Goal: Transaction & Acquisition: Purchase product/service

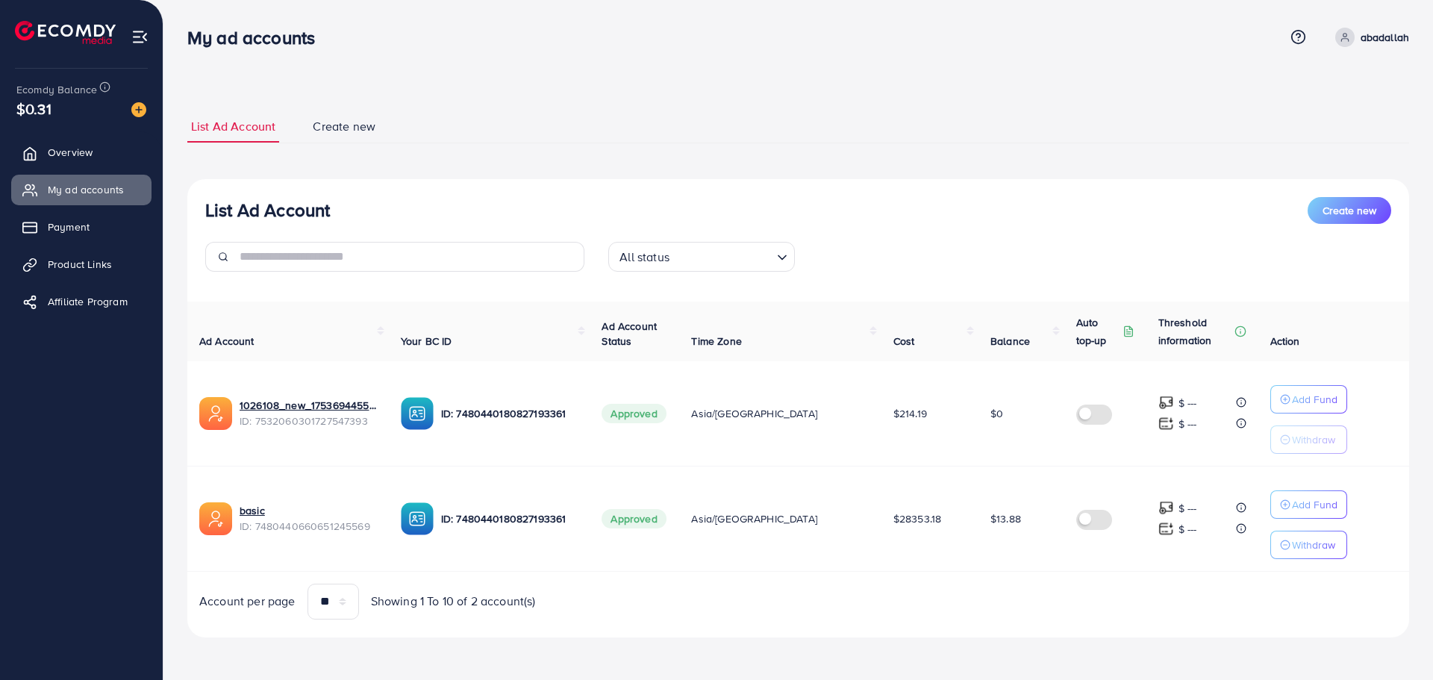
click at [987, 535] on td "$13.88" at bounding box center [1021, 518] width 86 height 105
click at [987, 549] on td "$13.88" at bounding box center [1021, 518] width 86 height 105
drag, startPoint x: 1011, startPoint y: 613, endPoint x: 957, endPoint y: 517, distance: 109.9
click at [957, 517] on div "Ad Account Your BC ID Ad Account Status Time Zone Cost Balance Auto top-up Thre…" at bounding box center [797, 460] width 1221 height 318
click at [954, 545] on td "$28353.18" at bounding box center [929, 518] width 97 height 105
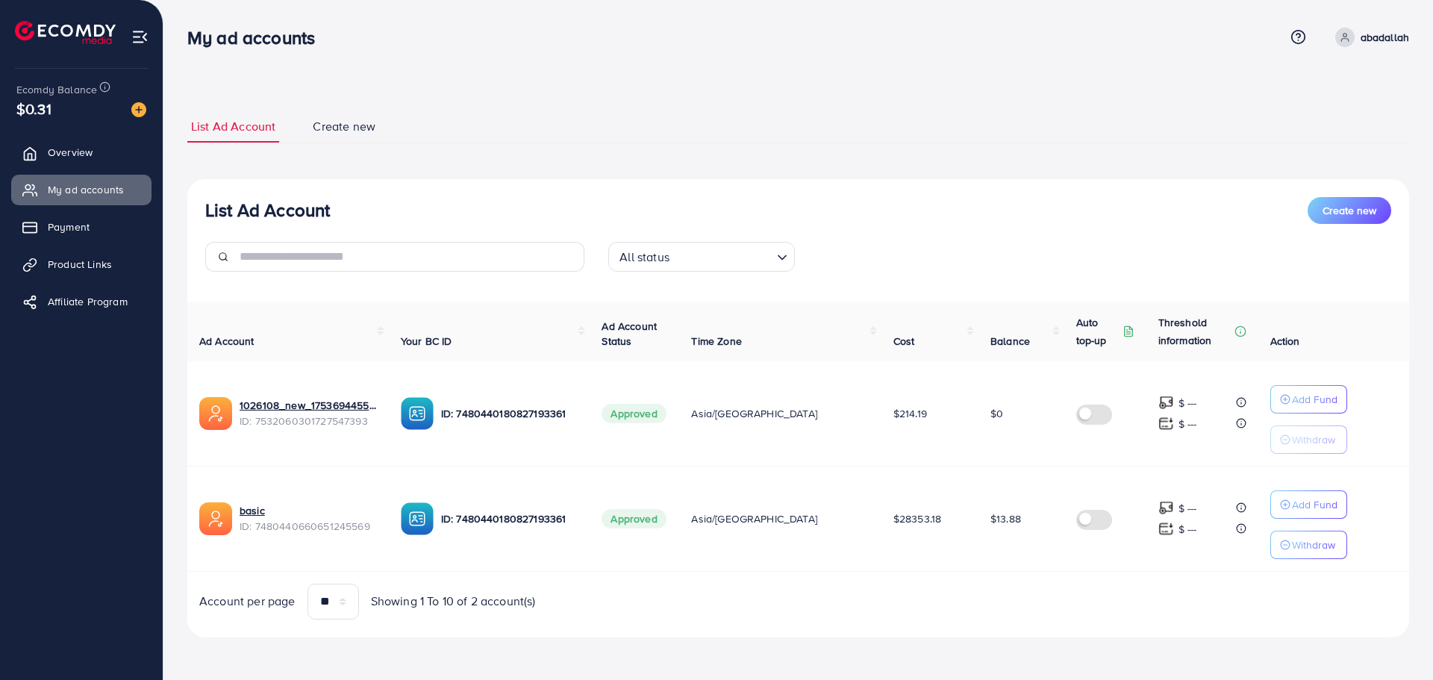
click at [821, 598] on div "Account per page ** ** ** *** Showing 1 To 10 of 2 account(s)" at bounding box center [797, 601] width 1245 height 36
drag, startPoint x: 869, startPoint y: 624, endPoint x: 180, endPoint y: 31, distance: 909.4
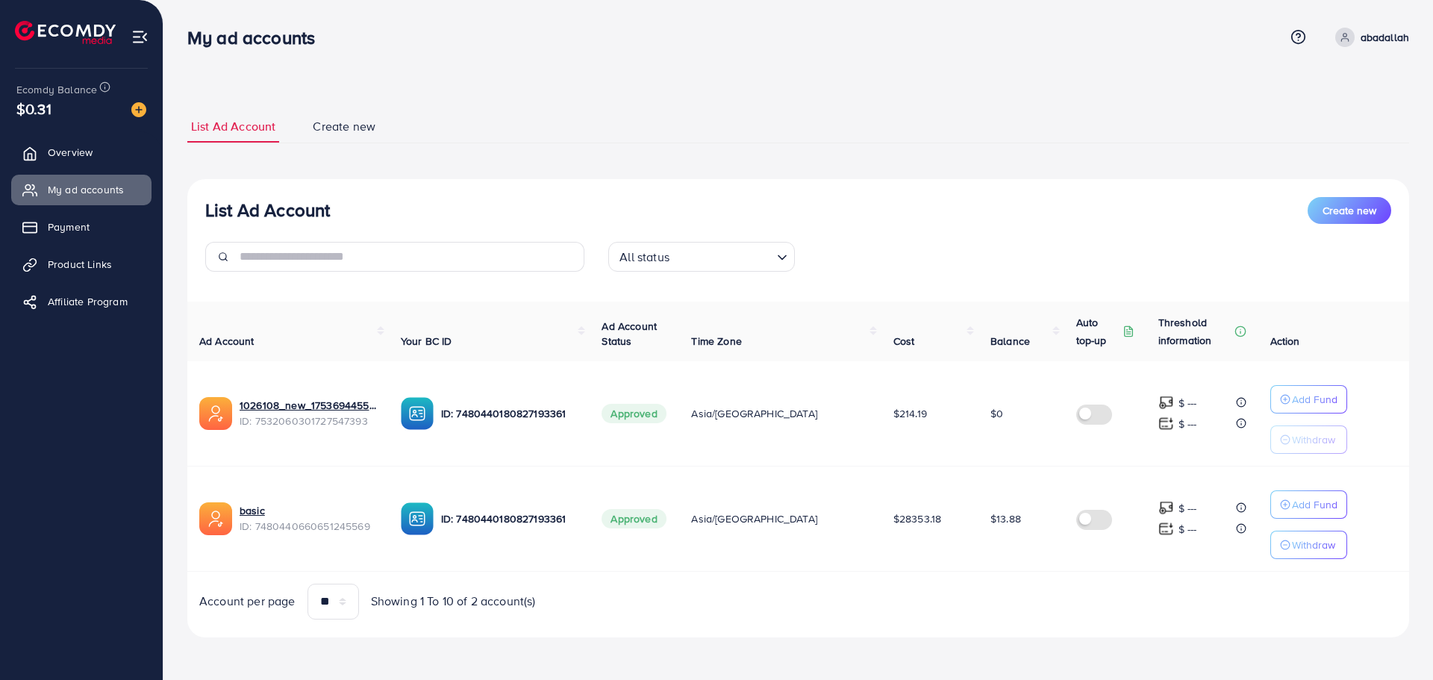
click at [180, 31] on div "My ad accounts Help Center Contact Support Term and policy About Us abadallah P…" at bounding box center [716, 339] width 1433 height 679
click at [180, 31] on div "My ad accounts" at bounding box center [256, 38] width 163 height 22
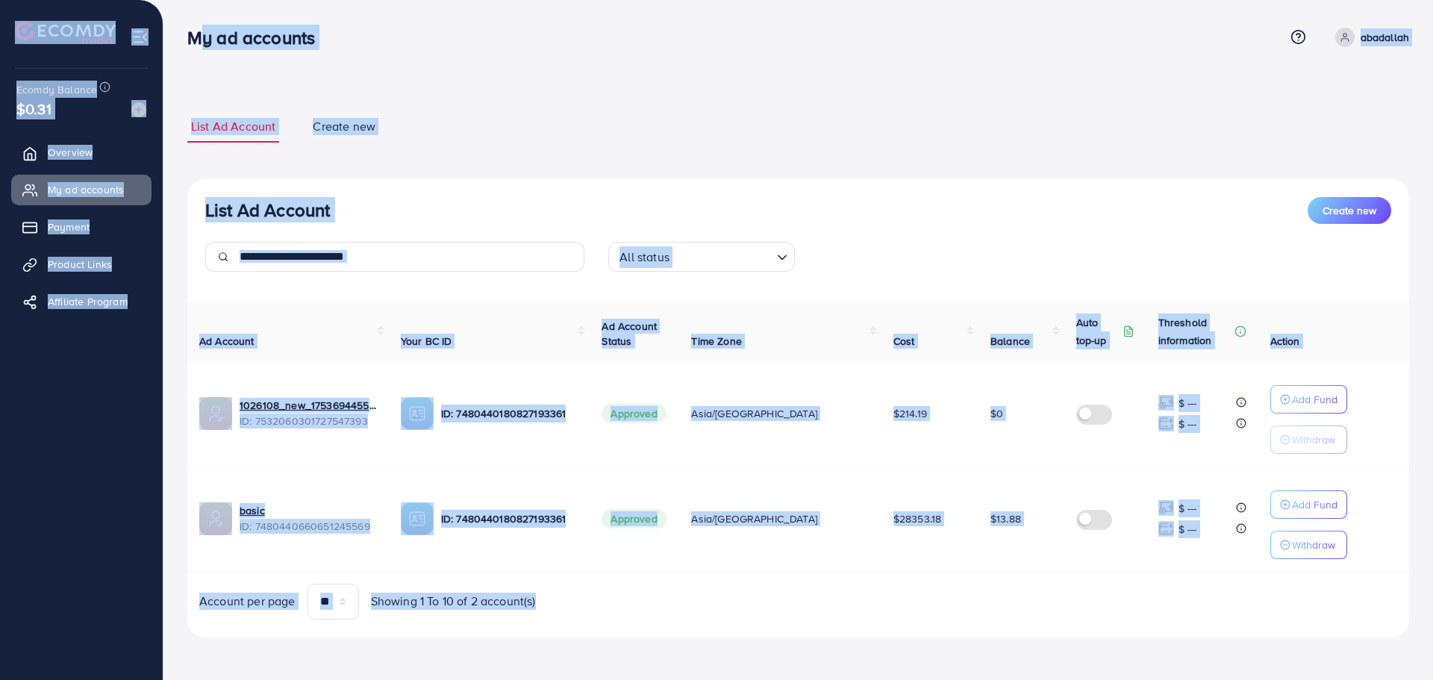
drag, startPoint x: 180, startPoint y: 31, endPoint x: 1001, endPoint y: 660, distance: 1035.0
click at [1001, 660] on div "My ad accounts Help Center Contact Support Term and policy About Us abadallah P…" at bounding box center [716, 339] width 1433 height 679
click at [1001, 660] on div "List Ad Account Create new List Ad Account Create new All status Loading... Ad …" at bounding box center [797, 339] width 1269 height 679
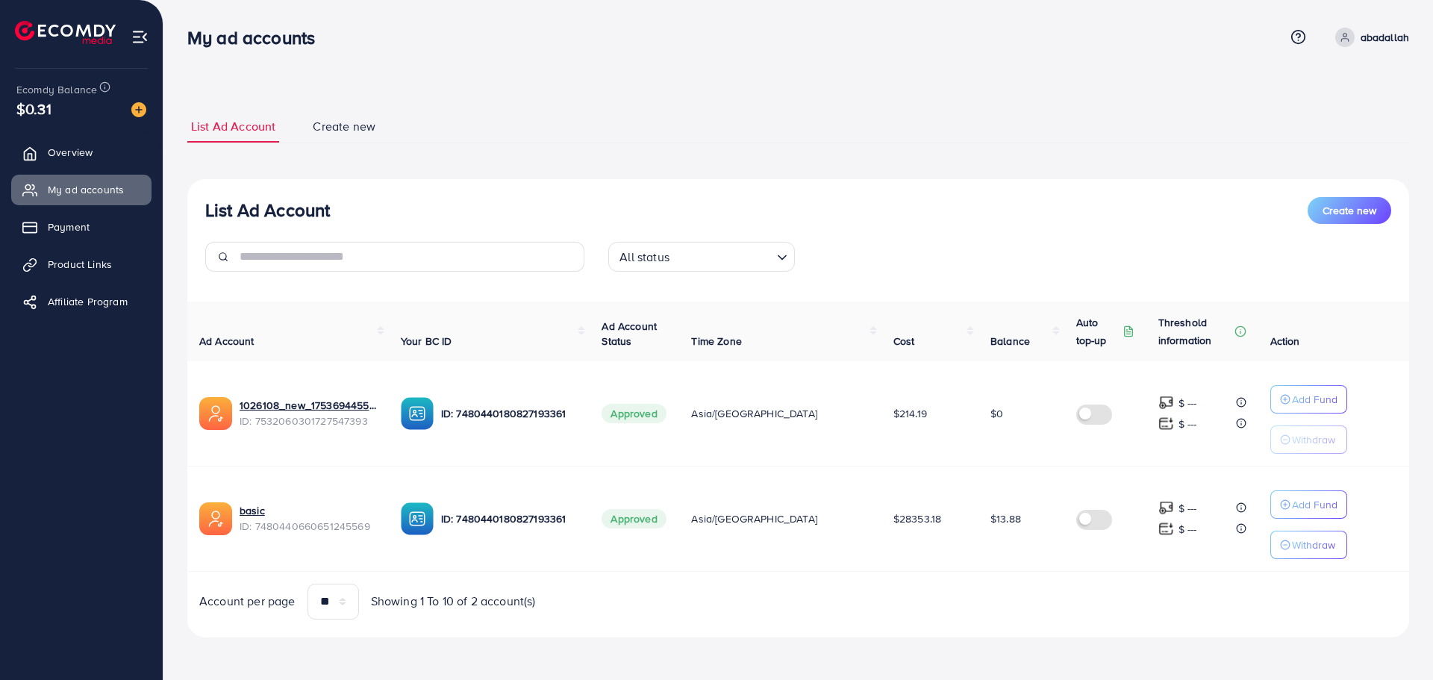
click at [1001, 660] on div "List Ad Account Create new List Ad Account Create new All status Loading... Ad …" at bounding box center [797, 339] width 1269 height 679
drag, startPoint x: 1002, startPoint y: 650, endPoint x: 953, endPoint y: 261, distance: 391.8
click at [953, 261] on div "All status Loading..." at bounding box center [797, 263] width 403 height 42
click at [987, 511] on span "$13.88" at bounding box center [1002, 518] width 31 height 15
click at [990, 511] on span "$13.88" at bounding box center [1005, 518] width 31 height 15
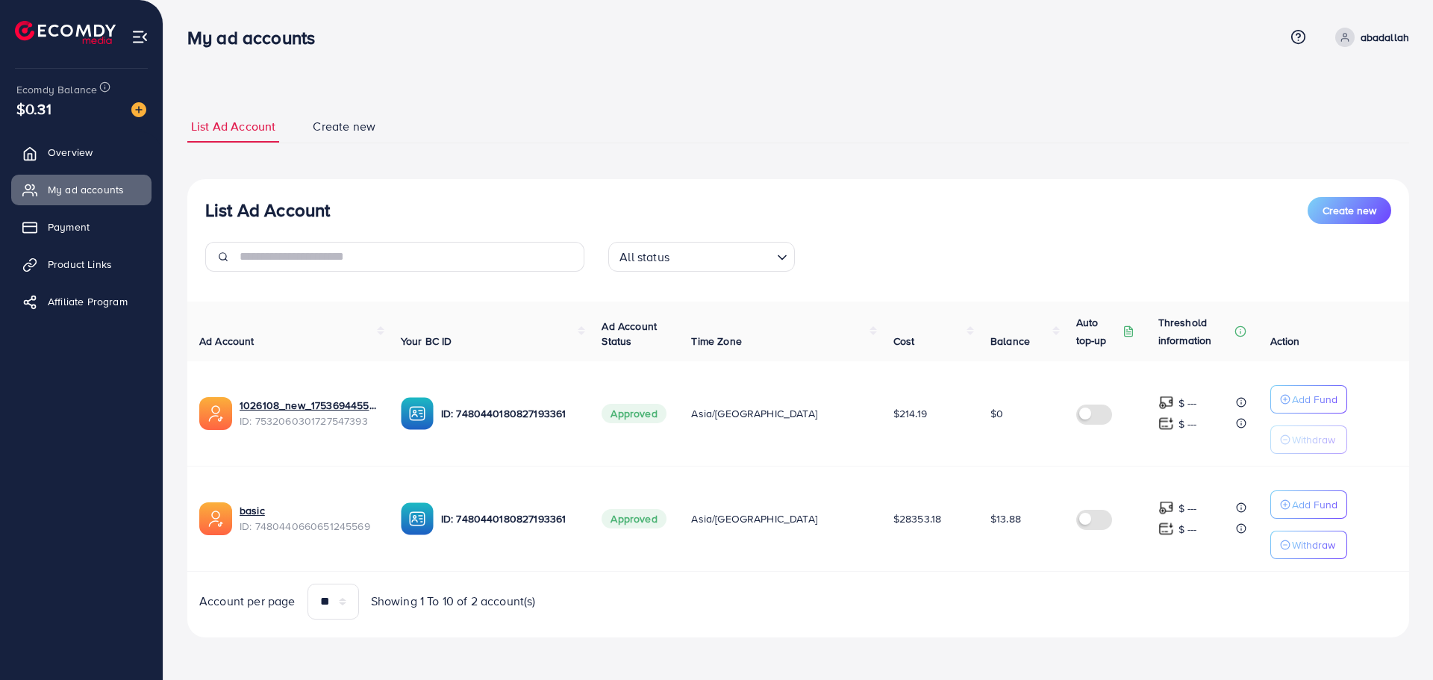
click at [986, 508] on td "$13.88" at bounding box center [1021, 518] width 86 height 105
click at [145, 108] on img at bounding box center [138, 109] width 15 height 15
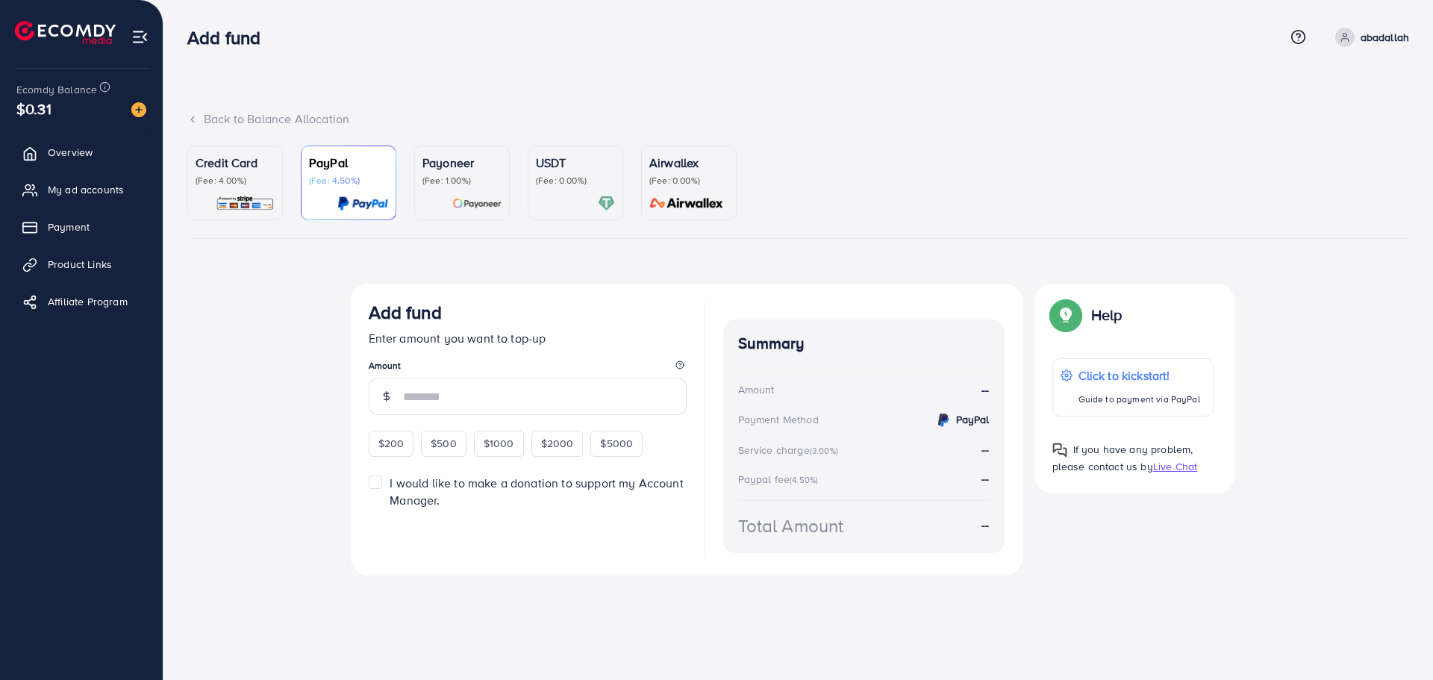
click at [254, 189] on div "Credit Card (Fee: 4.00%)" at bounding box center [234, 183] width 79 height 58
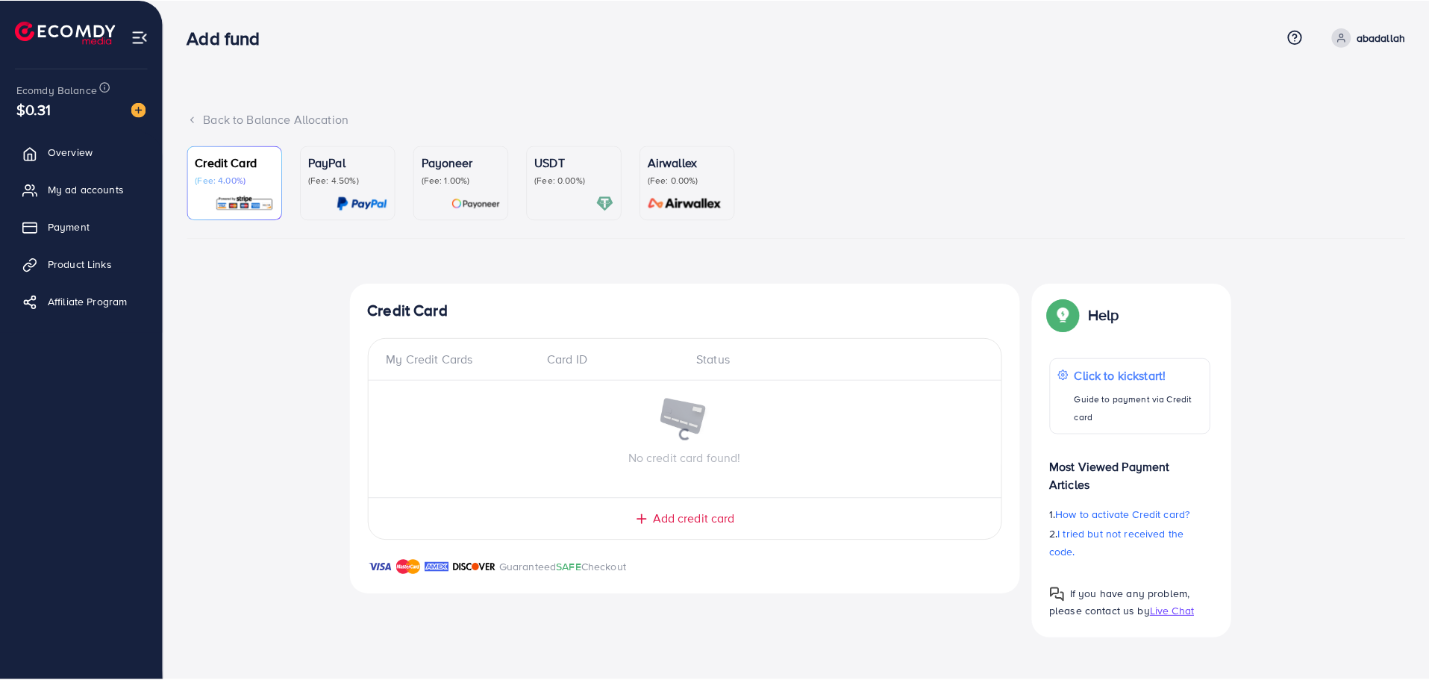
scroll to position [465, 0]
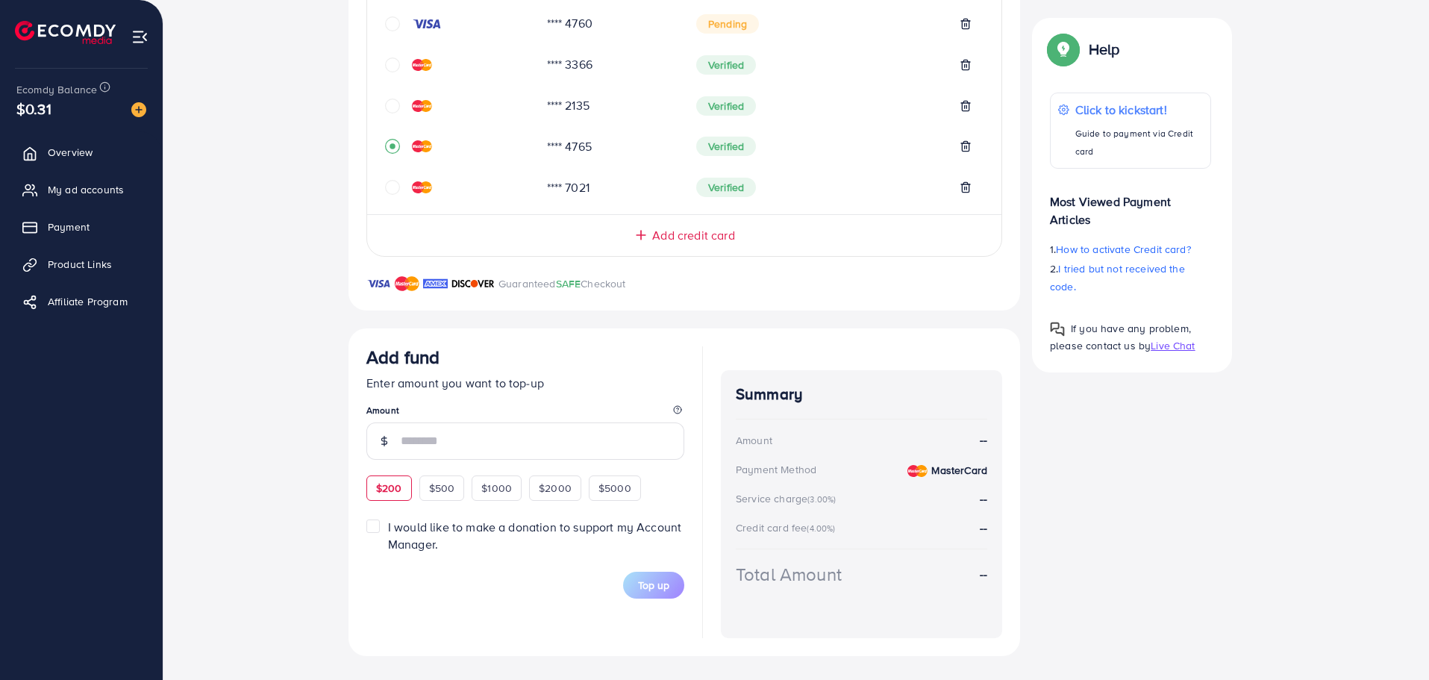
click at [394, 477] on div "Add fund Enter amount you want to top-up Amount $200 $500 $1000 $2000 $5000" at bounding box center [525, 423] width 318 height 154
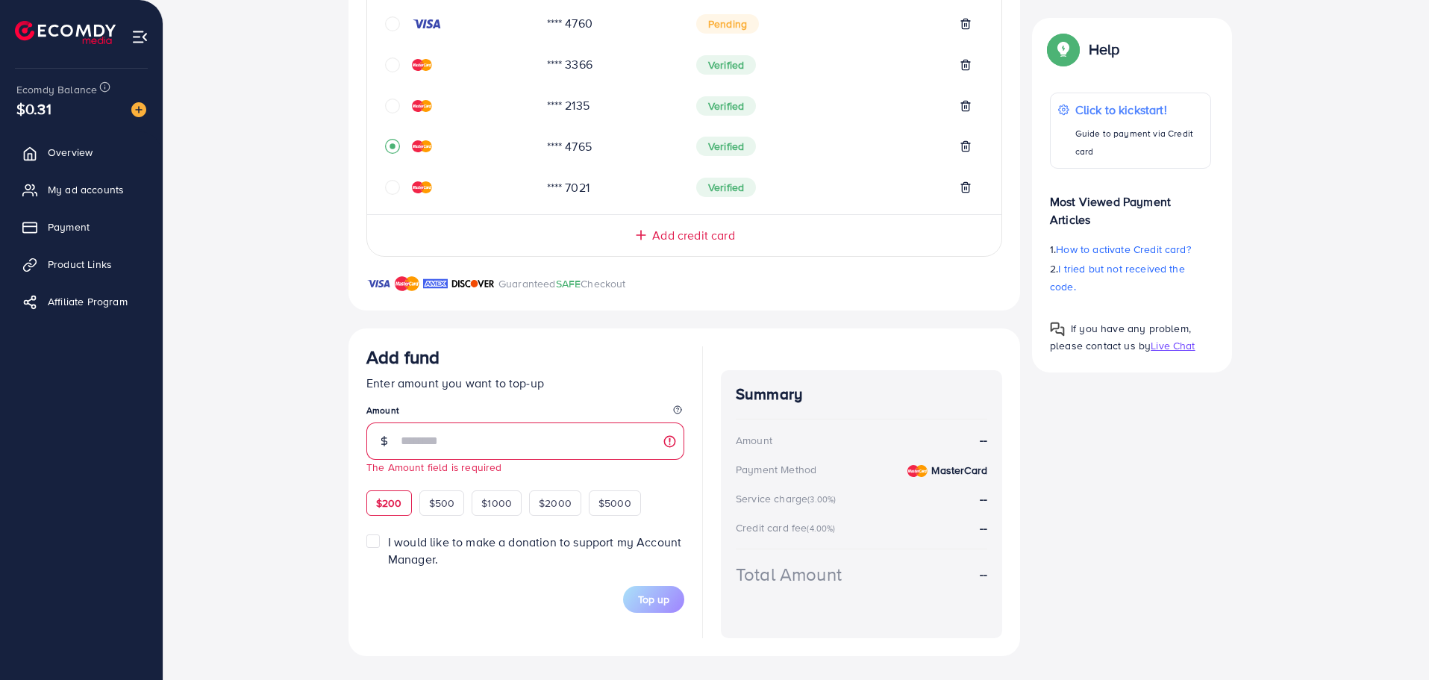
click at [386, 507] on span "$200" at bounding box center [389, 502] width 26 height 15
type input "***"
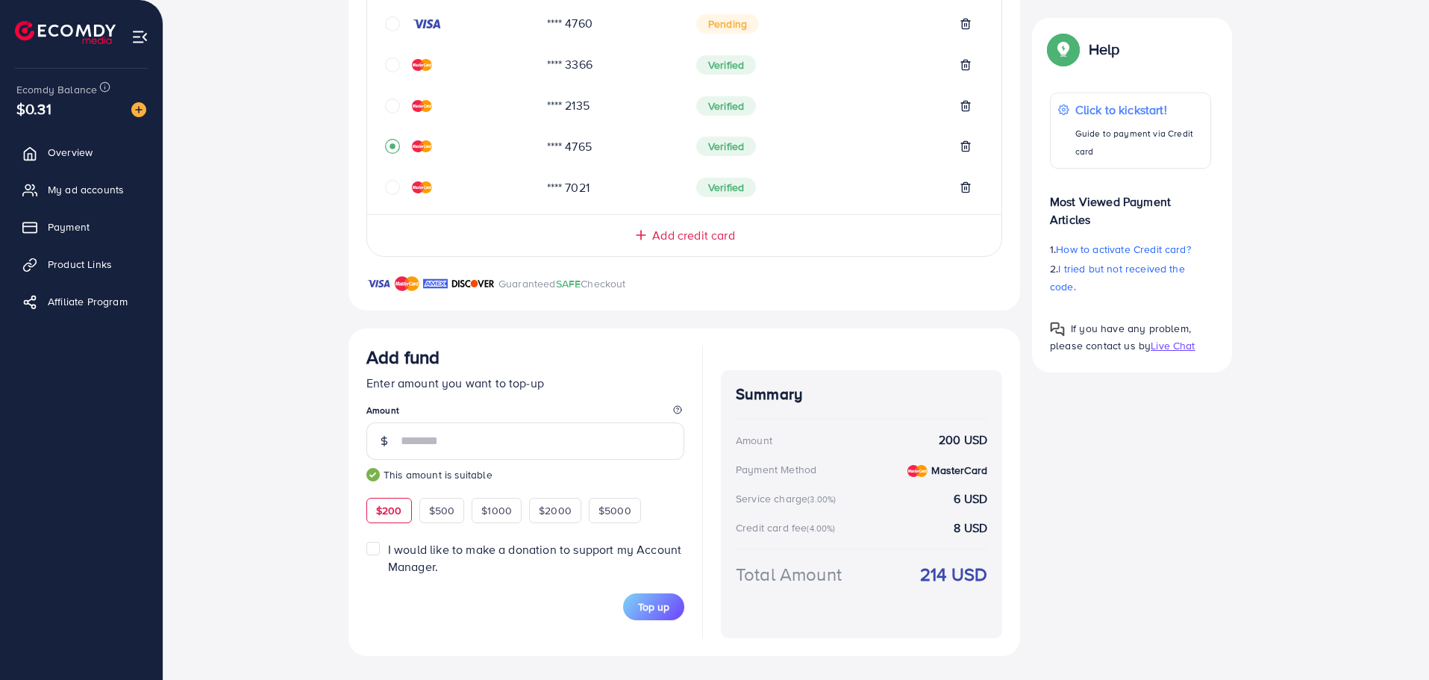
click at [236, 347] on div "Top-up Success! Thanks you for your purchase. Please check your balance again. …" at bounding box center [796, 237] width 1218 height 837
click at [664, 614] on span "Top up" at bounding box center [653, 606] width 31 height 15
drag, startPoint x: 712, startPoint y: 331, endPoint x: 700, endPoint y: 530, distance: 198.8
click at [700, 530] on div "Add fund Enter amount you want to top-up Amount *** This amount is suitable $20…" at bounding box center [683, 492] width 671 height 328
click at [490, 382] on p "Enter amount you want to top-up" at bounding box center [525, 383] width 318 height 18
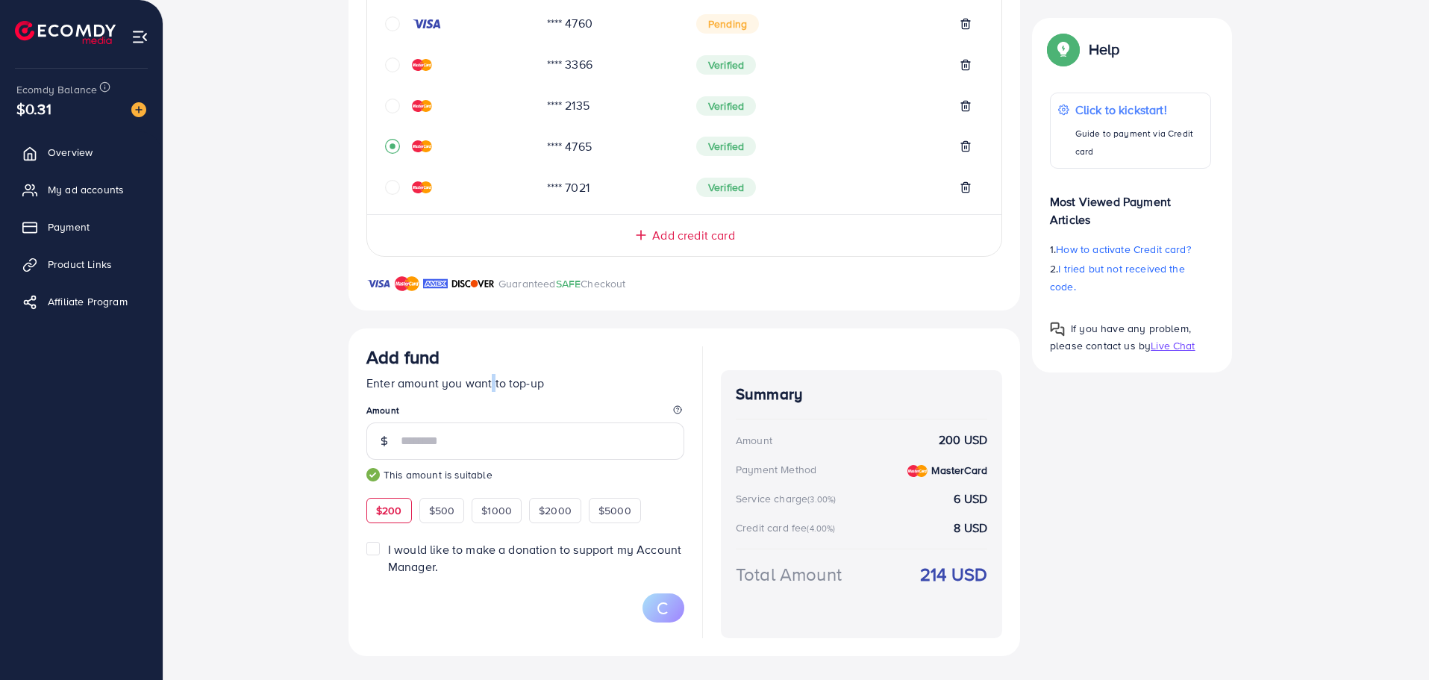
click at [490, 382] on p "Enter amount you want to top-up" at bounding box center [525, 383] width 318 height 18
click at [616, 410] on legend "Amount" at bounding box center [525, 413] width 318 height 19
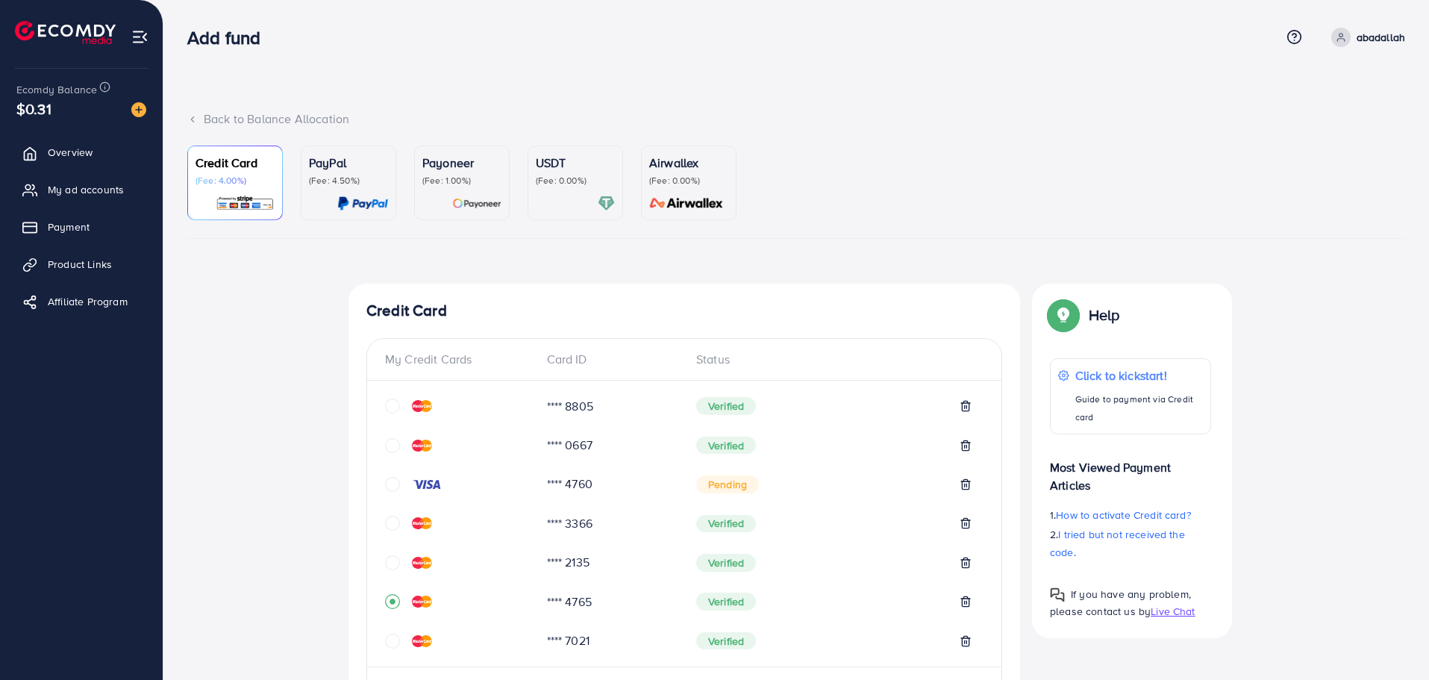
scroll to position [452, 0]
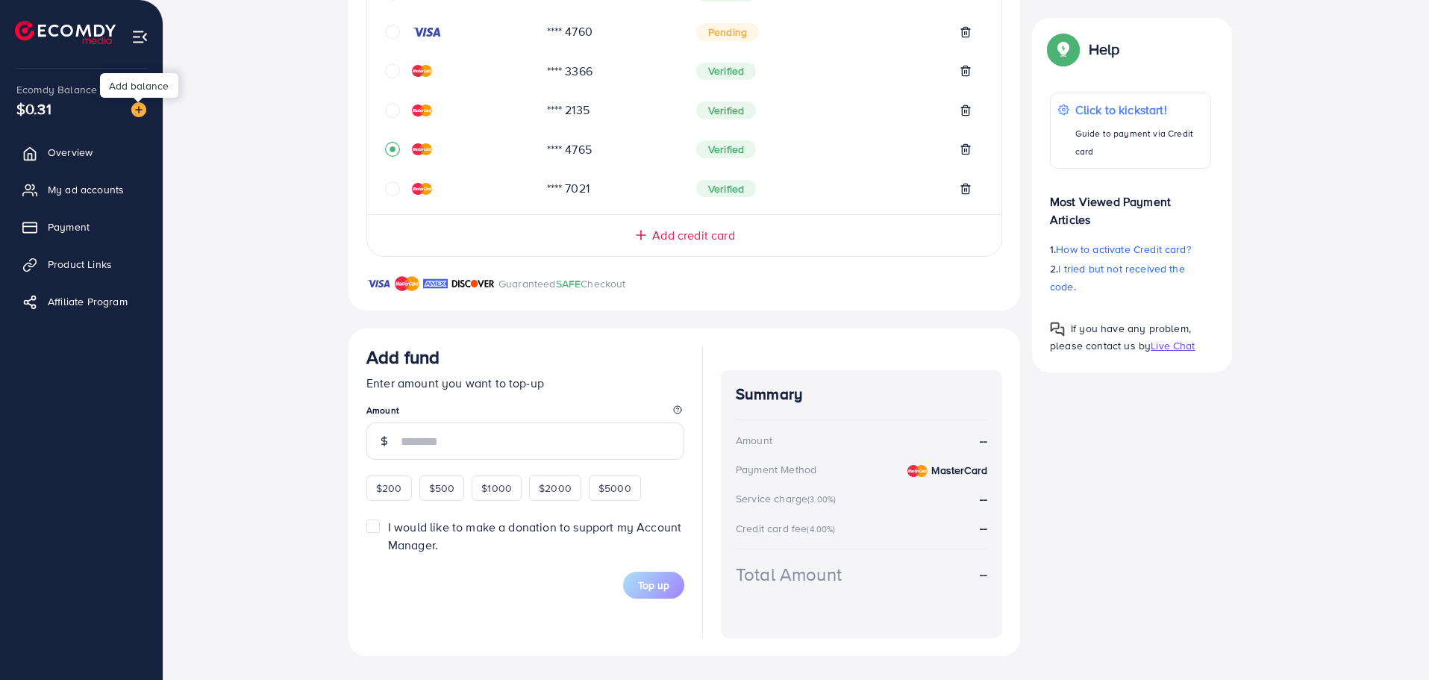
click at [140, 110] on img at bounding box center [138, 109] width 15 height 15
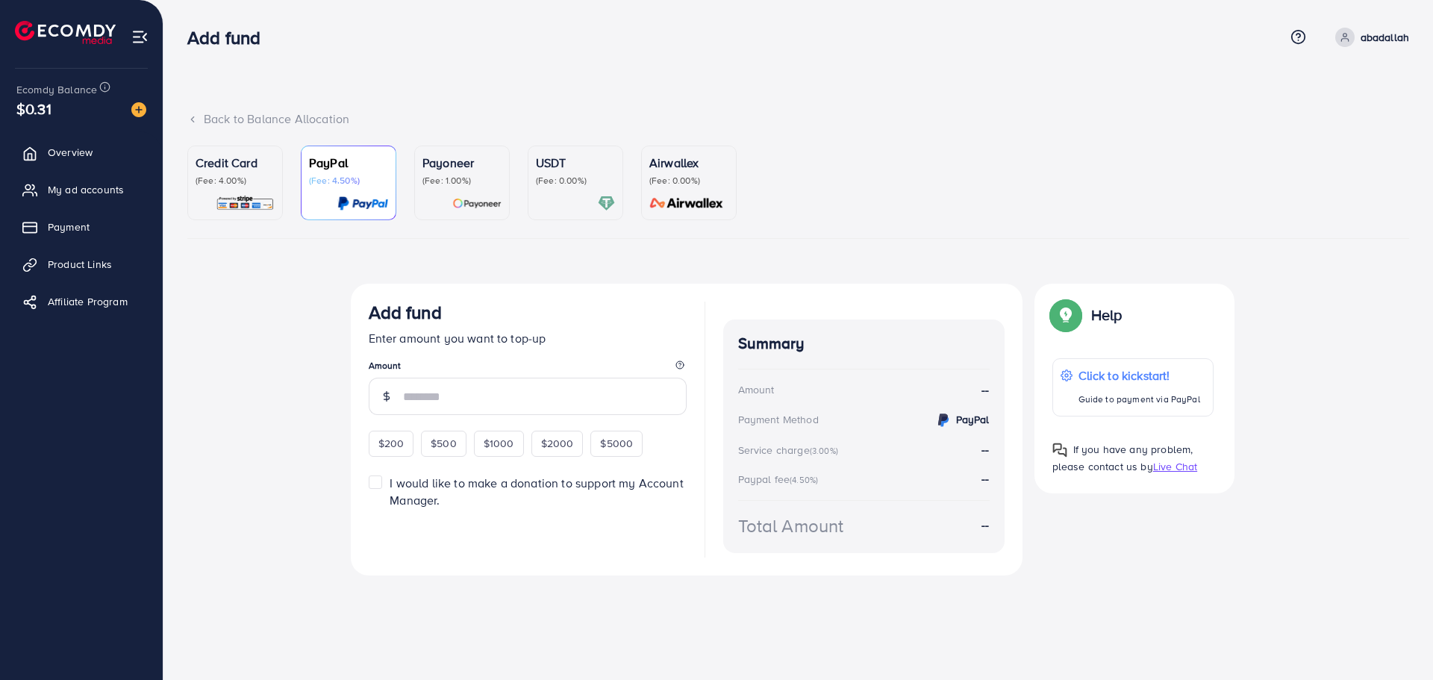
click at [226, 178] on p "(Fee: 4.00%)" at bounding box center [234, 181] width 79 height 12
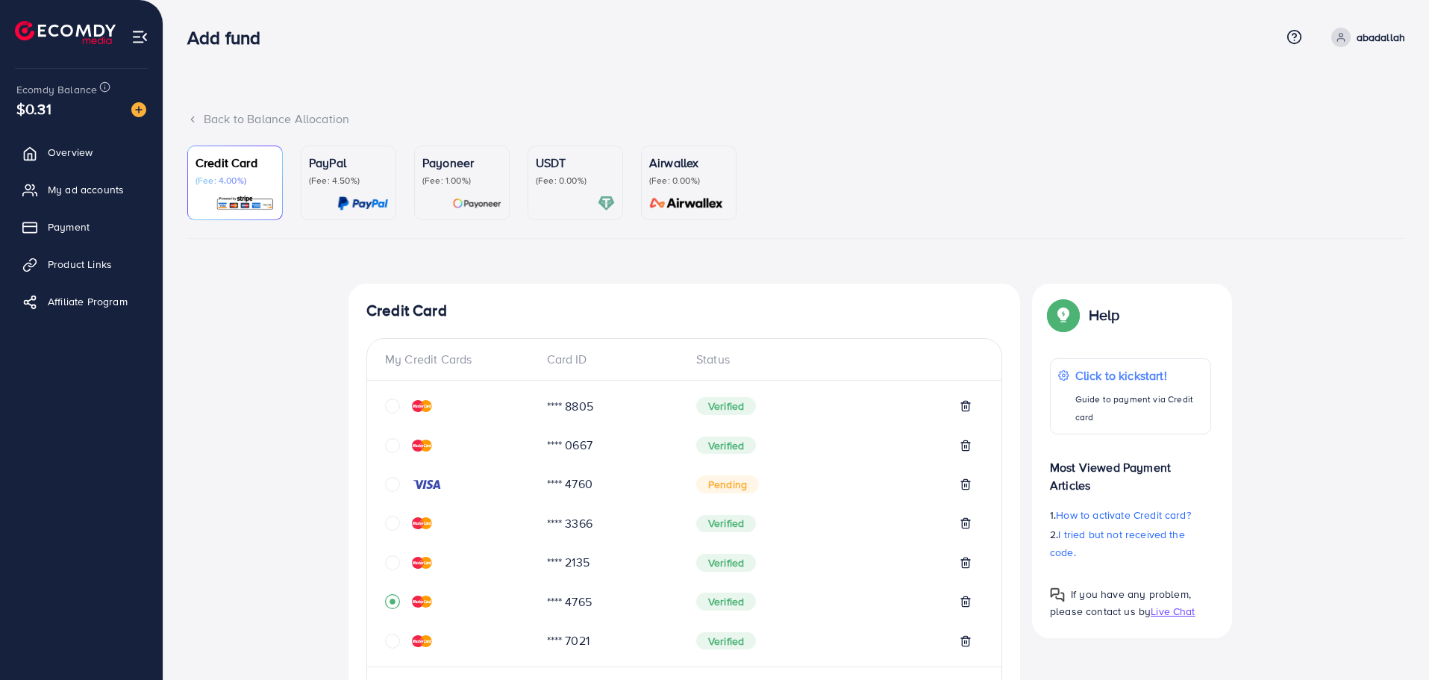
scroll to position [448, 0]
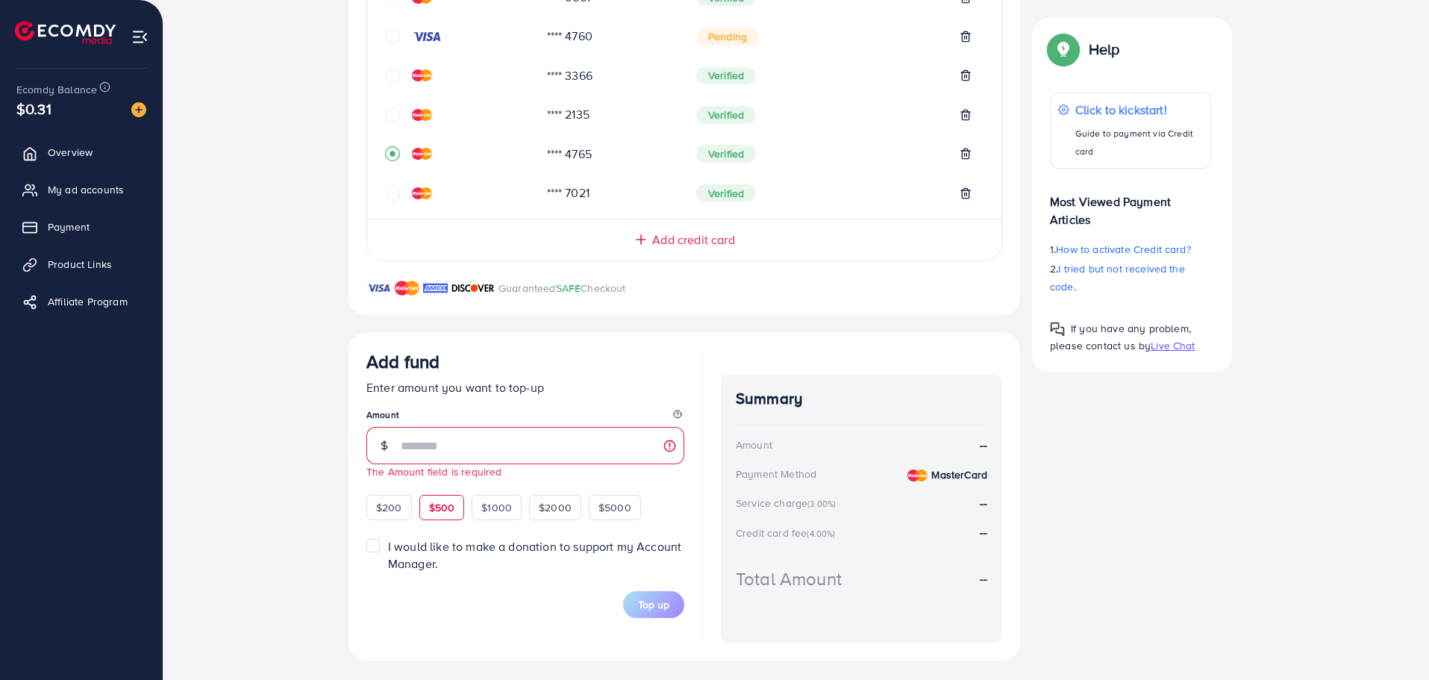
drag, startPoint x: 401, startPoint y: 508, endPoint x: 431, endPoint y: 517, distance: 30.4
click at [401, 508] on span "$200" at bounding box center [389, 507] width 26 height 15
type input "***"
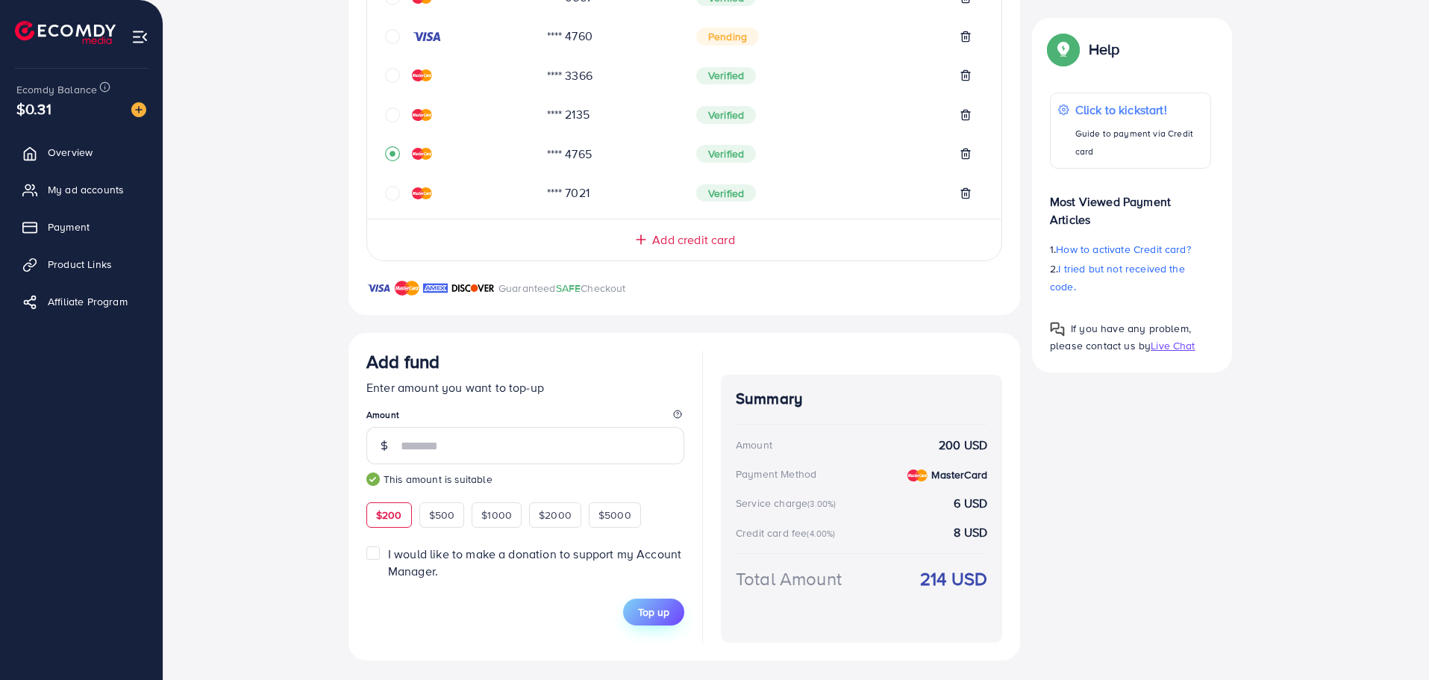
click at [663, 616] on span "Top up" at bounding box center [653, 611] width 31 height 15
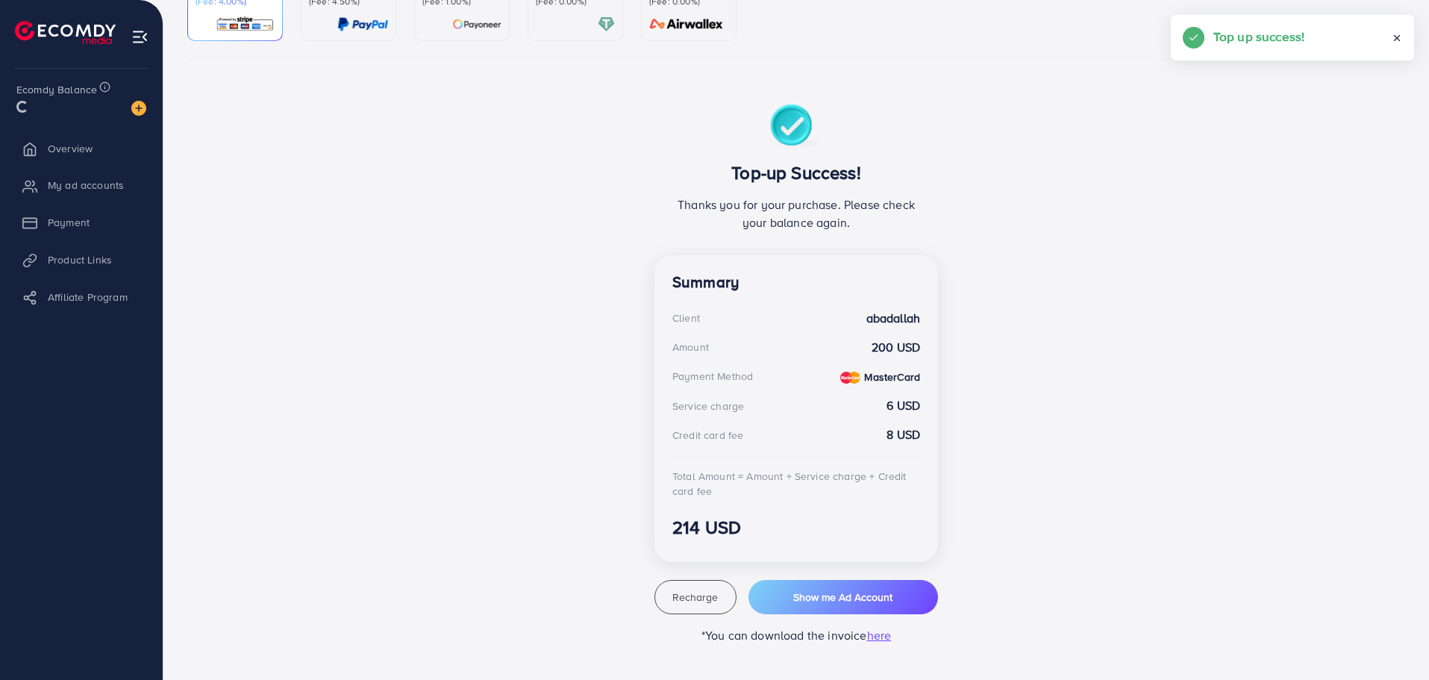
scroll to position [179, 0]
click at [112, 199] on link "My ad accounts" at bounding box center [81, 190] width 140 height 30
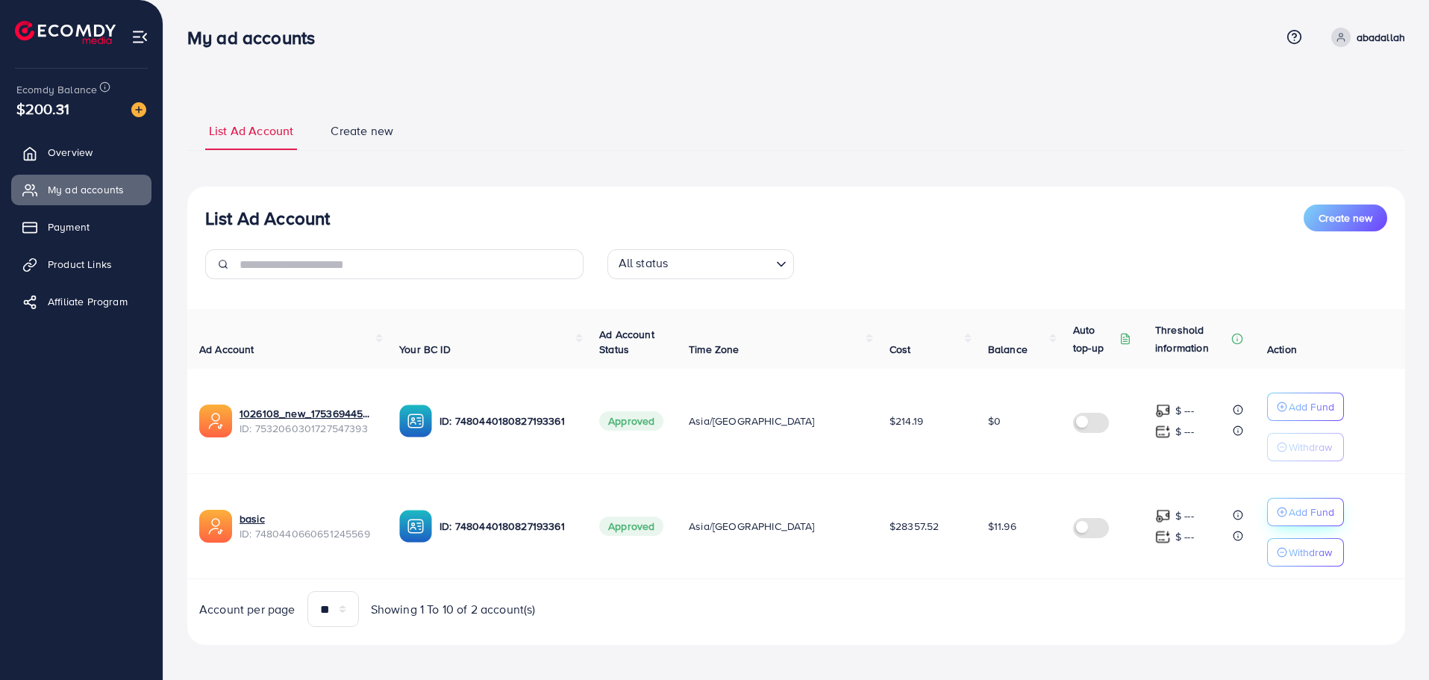
click at [1280, 512] on line "button" at bounding box center [1282, 512] width 4 height 0
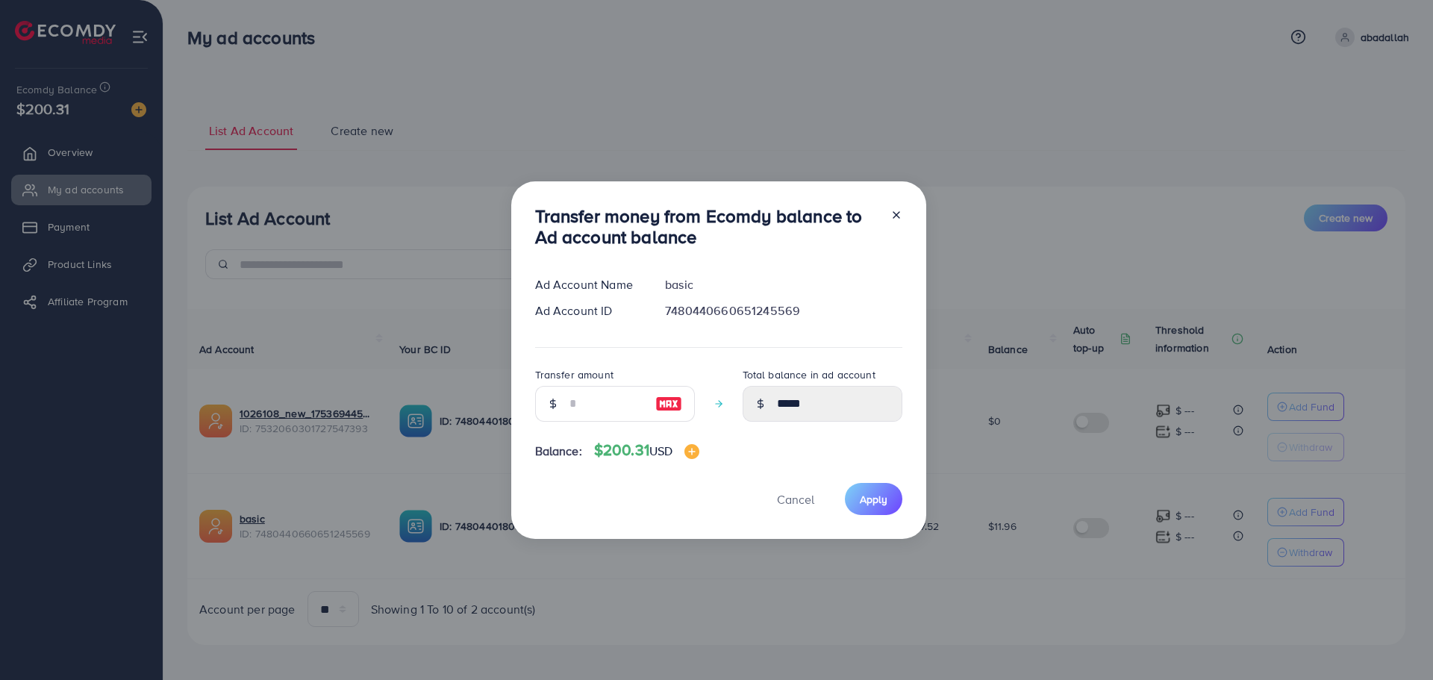
click at [670, 398] on img at bounding box center [668, 404] width 27 height 18
type input "***"
type input "******"
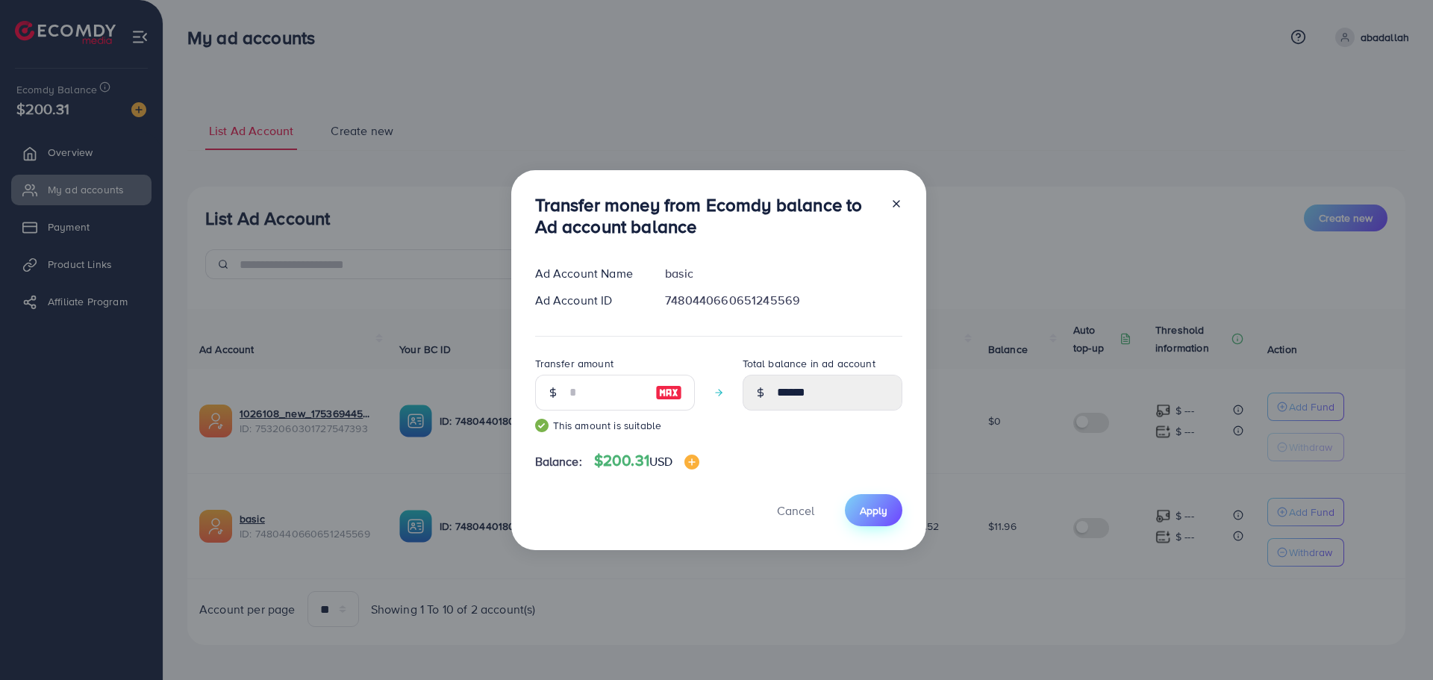
click at [882, 511] on span "Apply" at bounding box center [874, 510] width 28 height 15
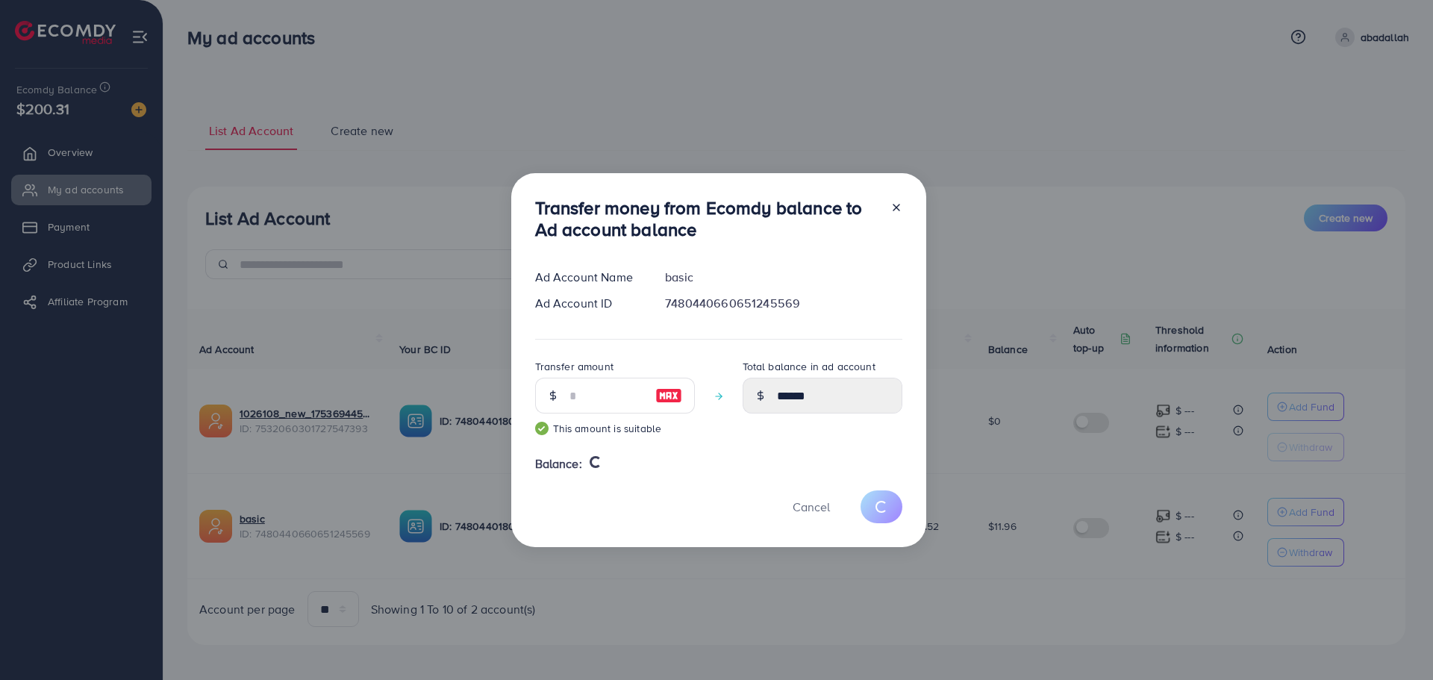
type input "*****"
